Goal: Transaction & Acquisition: Purchase product/service

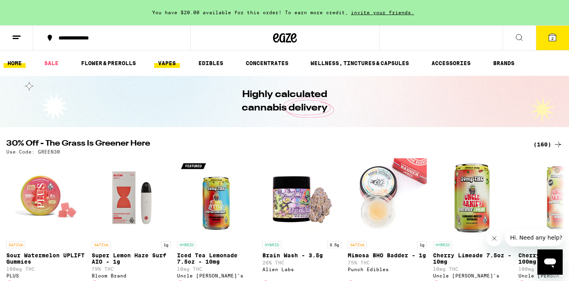
click at [165, 62] on link "VAPES" at bounding box center [167, 62] width 26 height 9
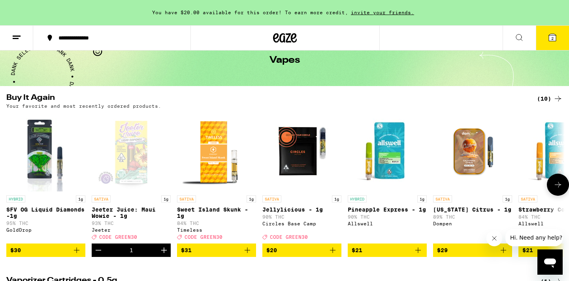
scroll to position [41, 0]
click at [560, 37] on button "2" at bounding box center [552, 38] width 33 height 24
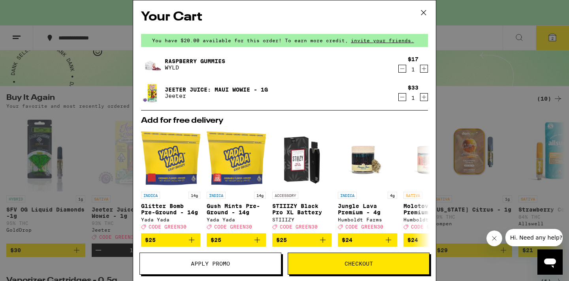
click at [402, 71] on icon "Decrement" at bounding box center [402, 68] width 7 height 9
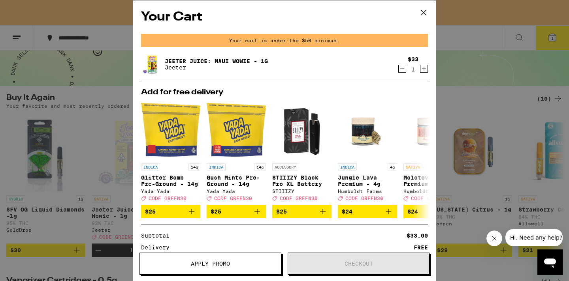
click at [422, 13] on icon at bounding box center [424, 13] width 12 height 12
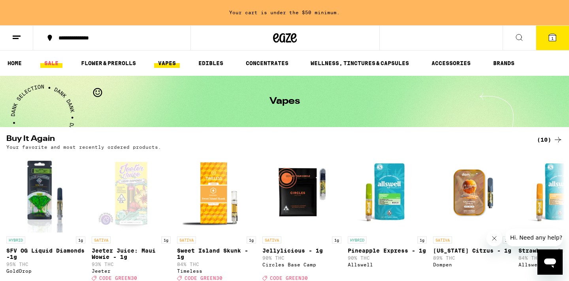
click at [50, 64] on link "SALE" at bounding box center [51, 62] width 22 height 9
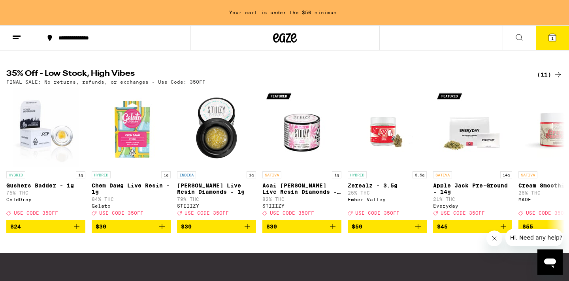
scroll to position [246, 0]
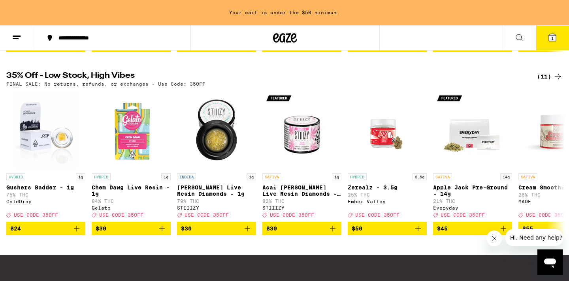
click at [555, 79] on icon at bounding box center [558, 77] width 6 height 6
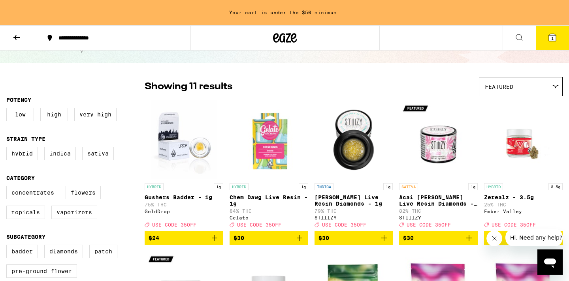
scroll to position [41, 0]
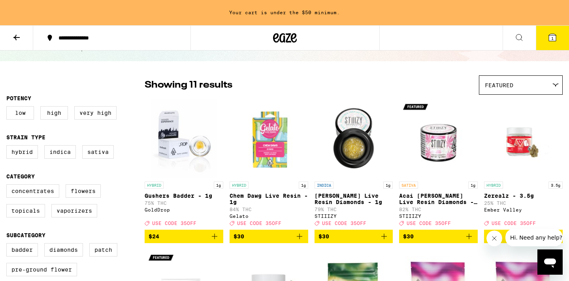
click at [300, 241] on icon "Add to bag" at bounding box center [299, 236] width 9 height 9
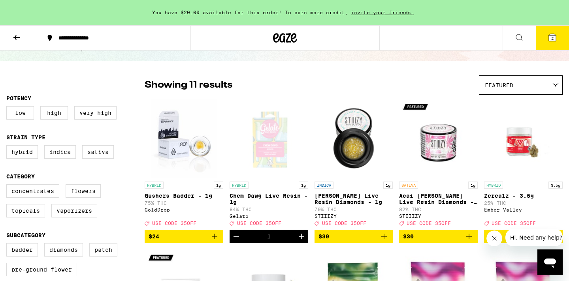
click at [554, 41] on icon at bounding box center [552, 37] width 7 height 7
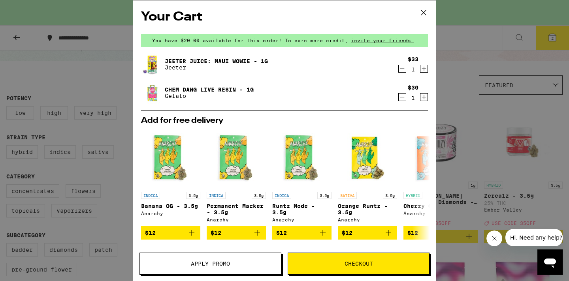
click at [221, 265] on span "Apply Promo" at bounding box center [210, 264] width 39 height 6
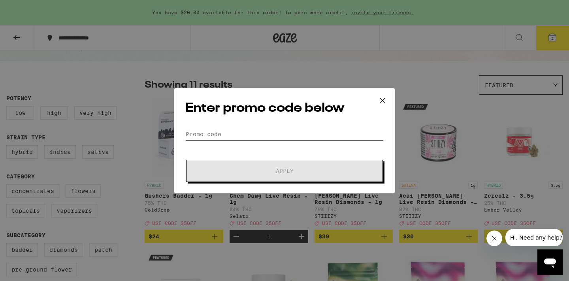
click at [217, 134] on input "Promo Code" at bounding box center [284, 134] width 198 height 12
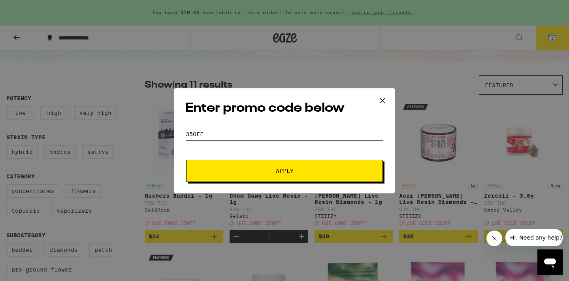
type input "35off"
click at [217, 171] on span "Apply" at bounding box center [284, 171] width 142 height 6
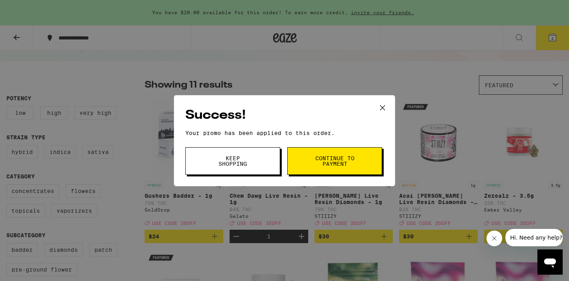
click at [382, 108] on icon at bounding box center [382, 107] width 5 height 5
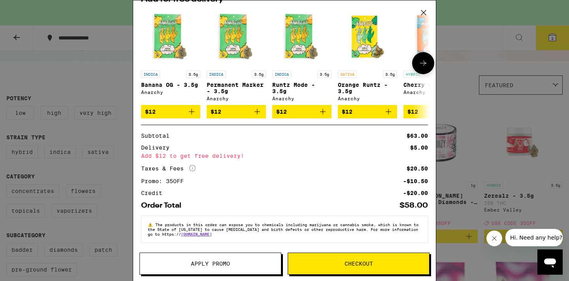
scroll to position [126, 0]
click at [197, 264] on span "Apply Promo" at bounding box center [210, 264] width 39 height 6
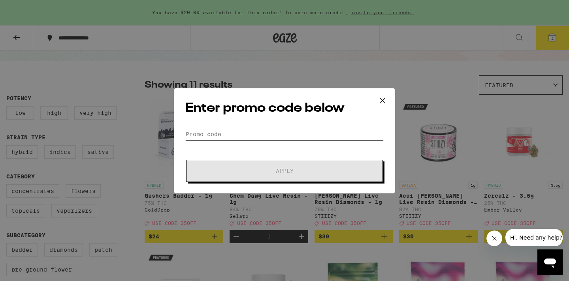
click at [245, 132] on input "Promo Code" at bounding box center [284, 134] width 198 height 12
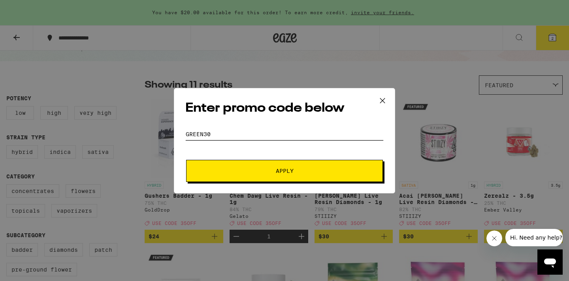
type input "green30"
click at [243, 172] on span "Apply" at bounding box center [284, 171] width 142 height 6
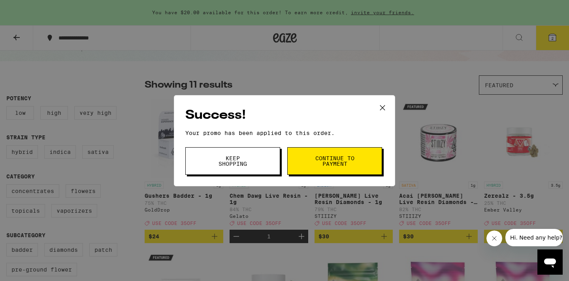
click at [314, 160] on button "Continue to payment" at bounding box center [334, 161] width 95 height 28
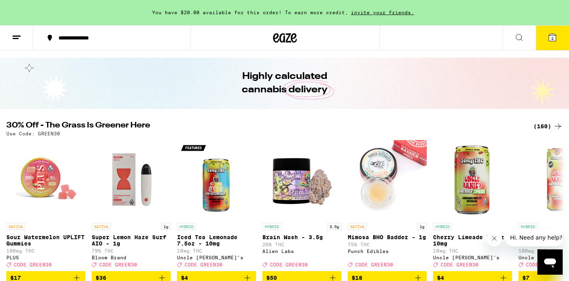
click at [545, 35] on button "2" at bounding box center [552, 38] width 33 height 24
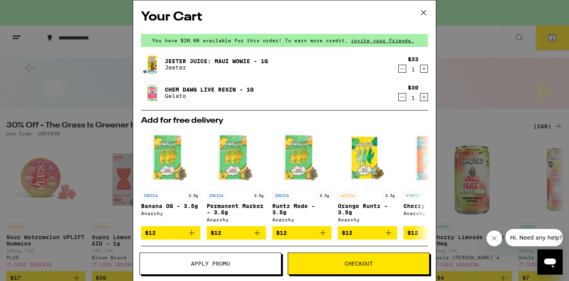
click at [402, 96] on icon "Decrement" at bounding box center [402, 96] width 7 height 9
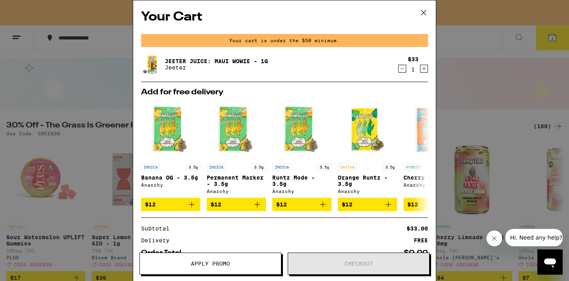
click at [425, 12] on icon at bounding box center [424, 13] width 12 height 12
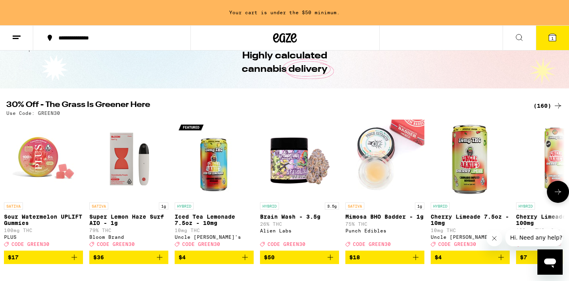
scroll to position [42, 0]
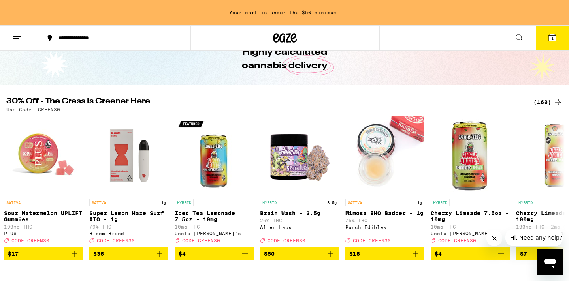
click at [550, 104] on div "(160)" at bounding box center [547, 102] width 29 height 9
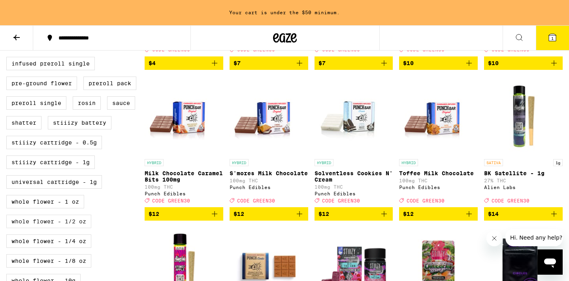
scroll to position [368, 0]
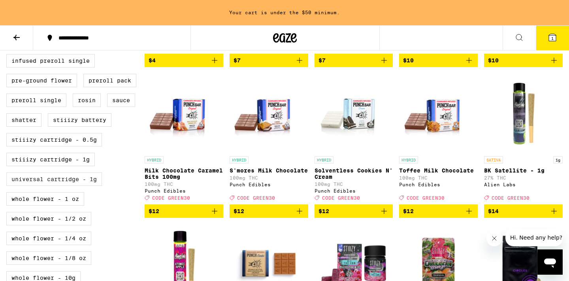
click at [58, 186] on label "Universal Cartridge - 1g" at bounding box center [54, 179] width 96 height 13
checkbox input "true"
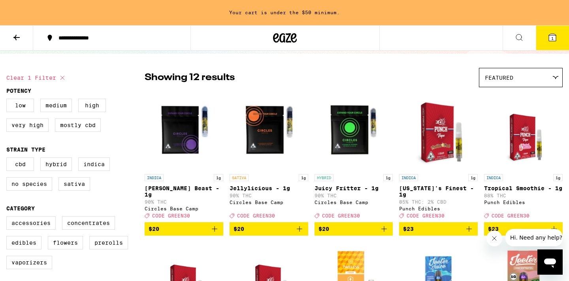
scroll to position [48, 0]
click at [299, 233] on icon "Add to bag" at bounding box center [299, 228] width 9 height 9
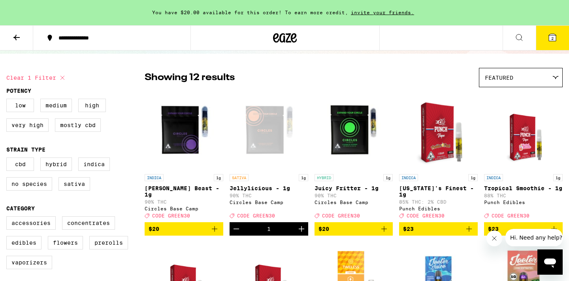
click at [551, 40] on span "2" at bounding box center [552, 38] width 2 height 5
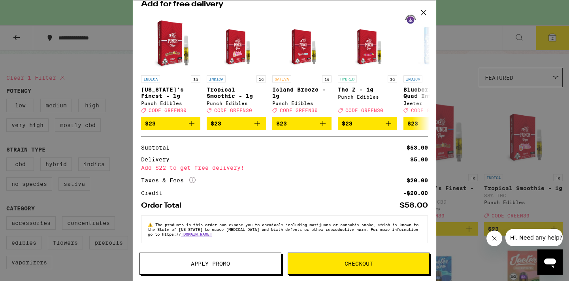
scroll to position [122, 0]
click at [240, 265] on span "Apply Promo" at bounding box center [210, 264] width 141 height 6
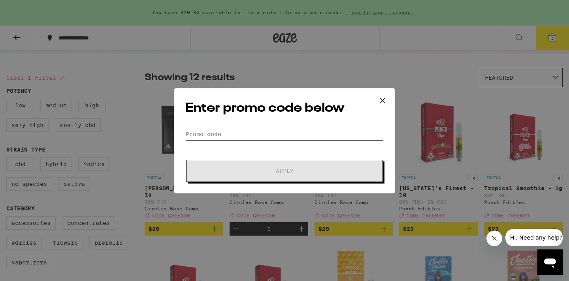
click at [260, 130] on input "Promo Code" at bounding box center [284, 134] width 198 height 12
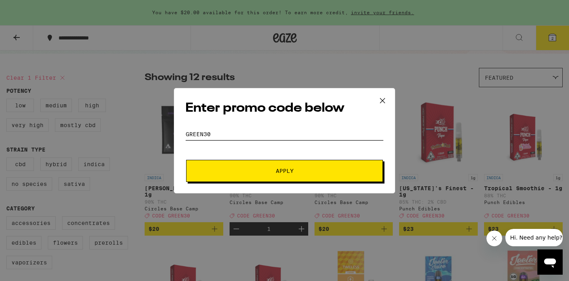
type input "green30"
click at [272, 170] on span "Apply" at bounding box center [284, 171] width 142 height 6
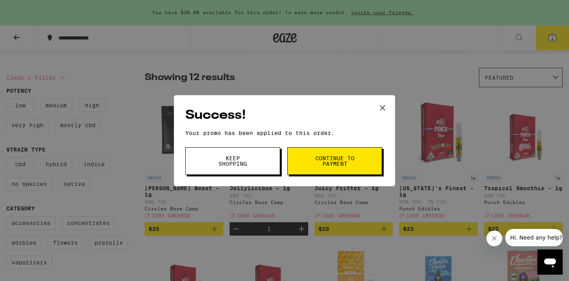
click at [318, 161] on span "Continue to payment" at bounding box center [335, 161] width 40 height 11
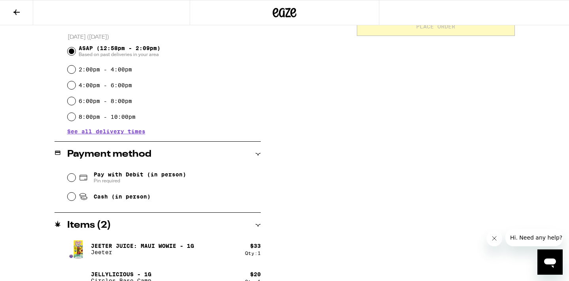
scroll to position [211, 0]
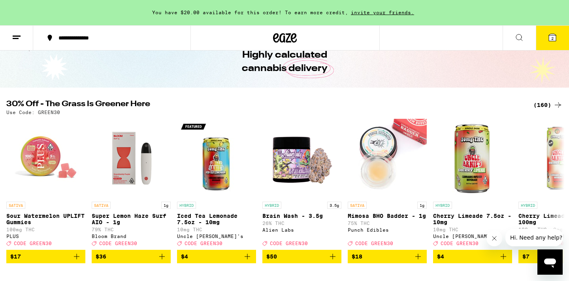
scroll to position [45, 0]
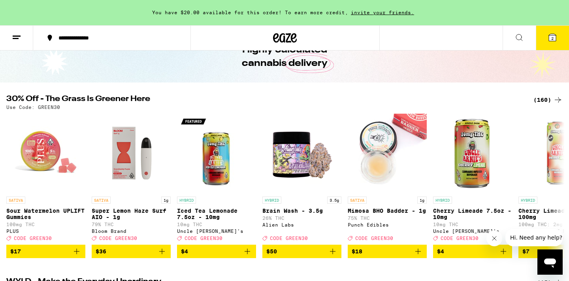
click at [543, 98] on div "(160)" at bounding box center [547, 99] width 29 height 9
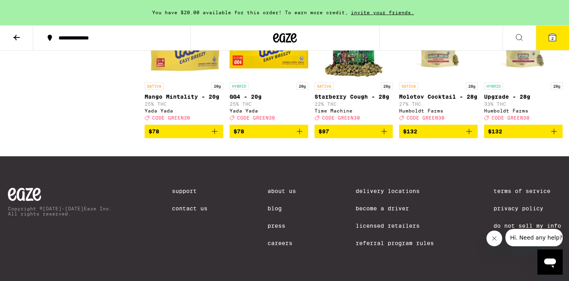
scroll to position [4990, 0]
